Goal: Task Accomplishment & Management: Manage account settings

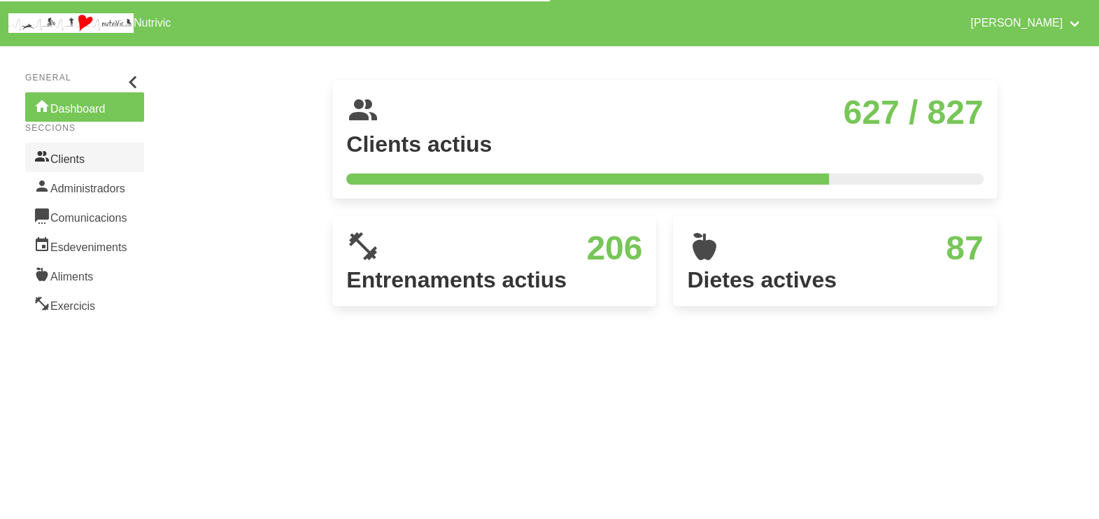
click at [80, 154] on link "Clients" at bounding box center [84, 157] width 119 height 29
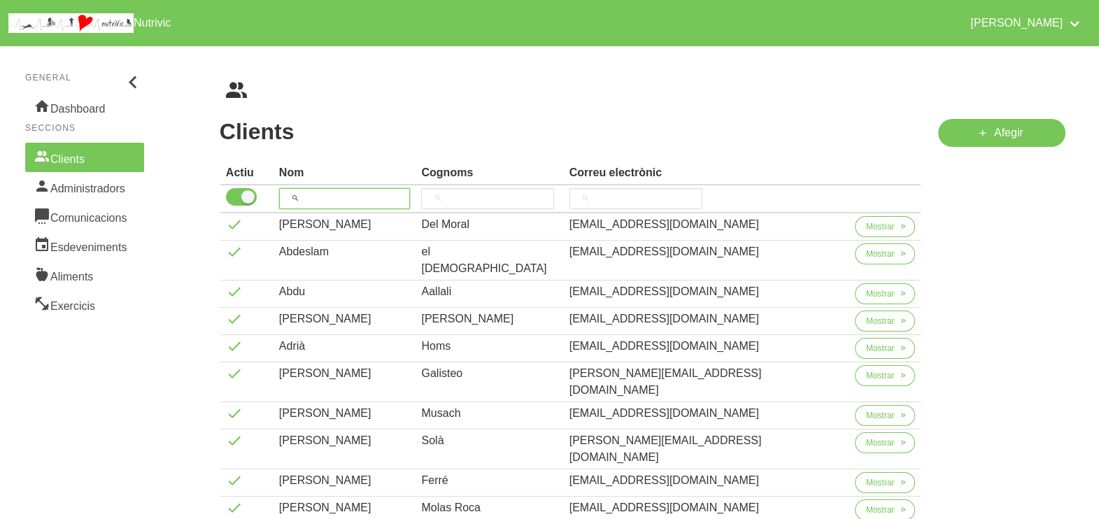
click at [332, 197] on input "search" at bounding box center [345, 198] width 132 height 21
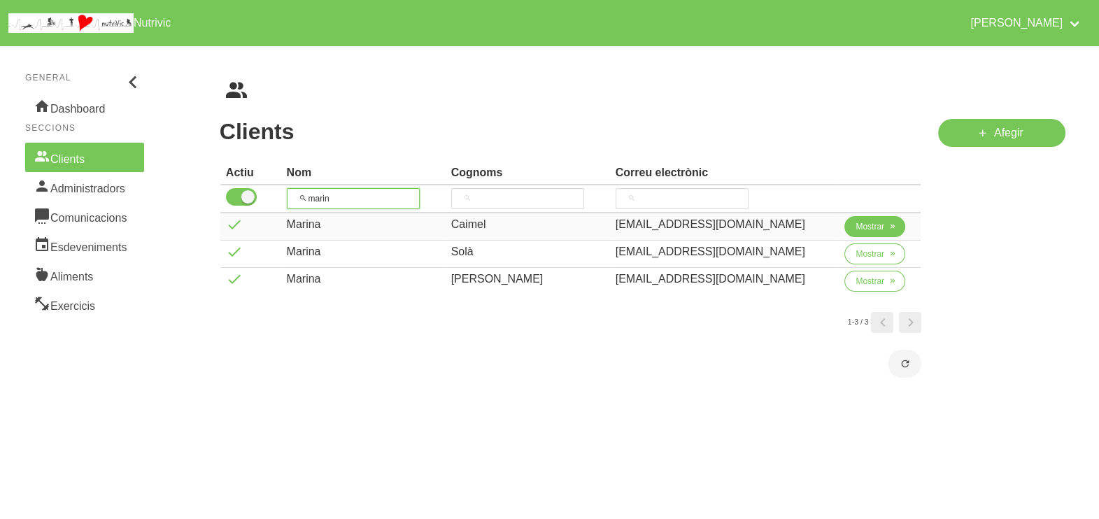
type input "marin"
click at [870, 225] on span "Mostrar" at bounding box center [870, 226] width 29 height 13
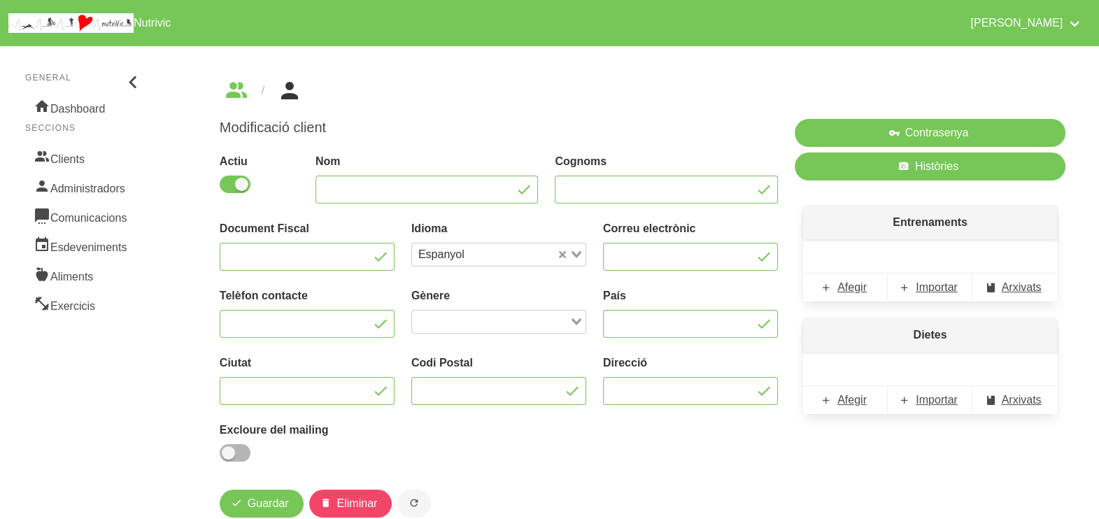
type input "Marina"
type input "Caimel"
type input "[EMAIL_ADDRESS][DOMAIN_NAME]"
type input "671887073"
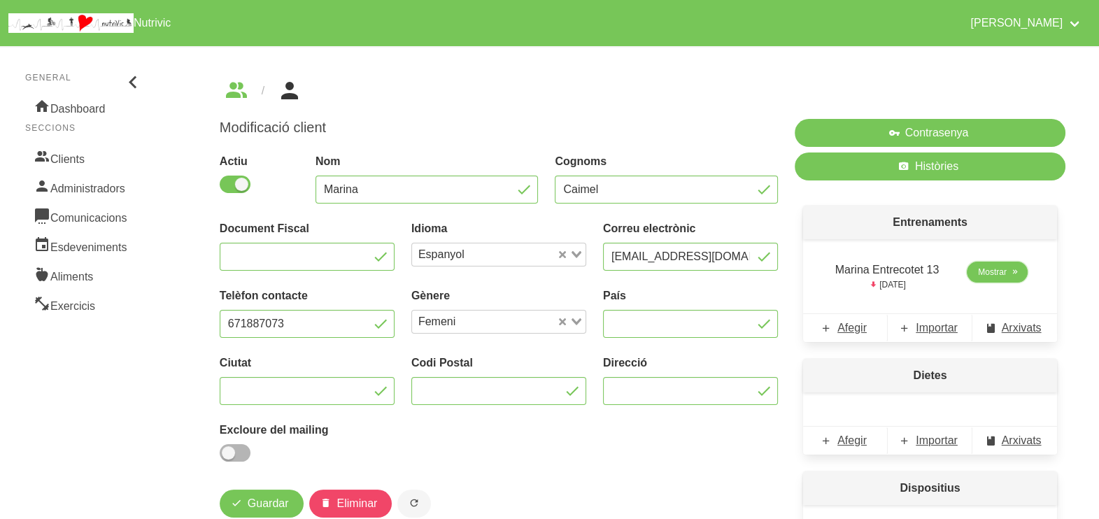
drag, startPoint x: 1009, startPoint y: 273, endPoint x: 1002, endPoint y: 264, distance: 11.5
click at [1009, 273] on span at bounding box center [1015, 272] width 13 height 13
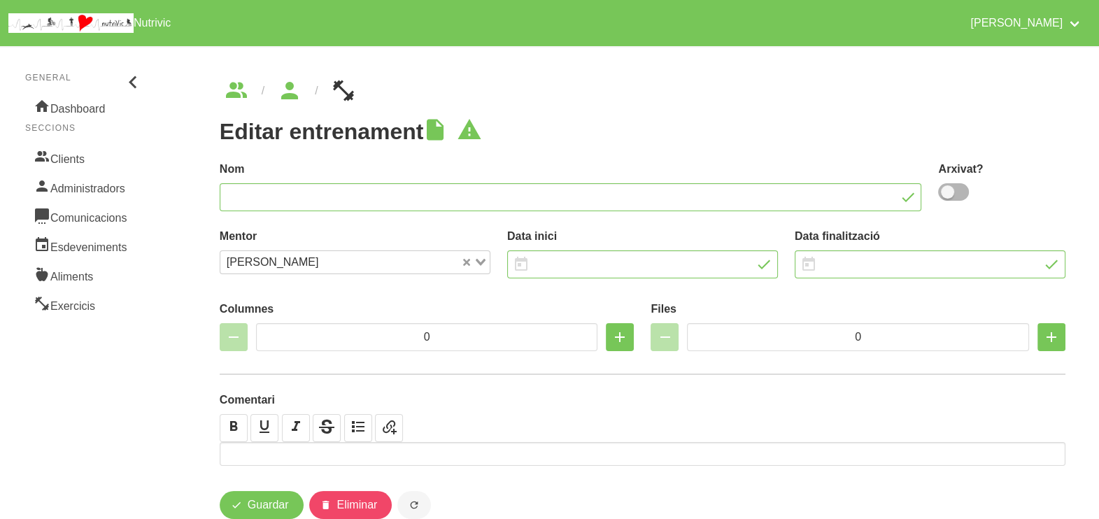
type input "Marina Entrecotet 13"
type input "[DATE]"
type input "3"
type input "10"
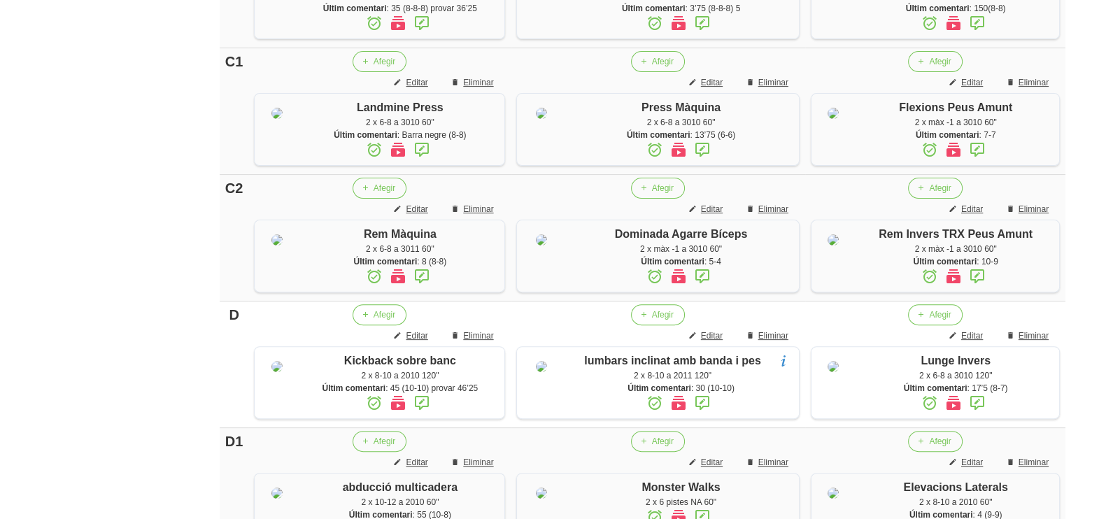
scroll to position [525, 0]
